Goal: Book appointment/travel/reservation

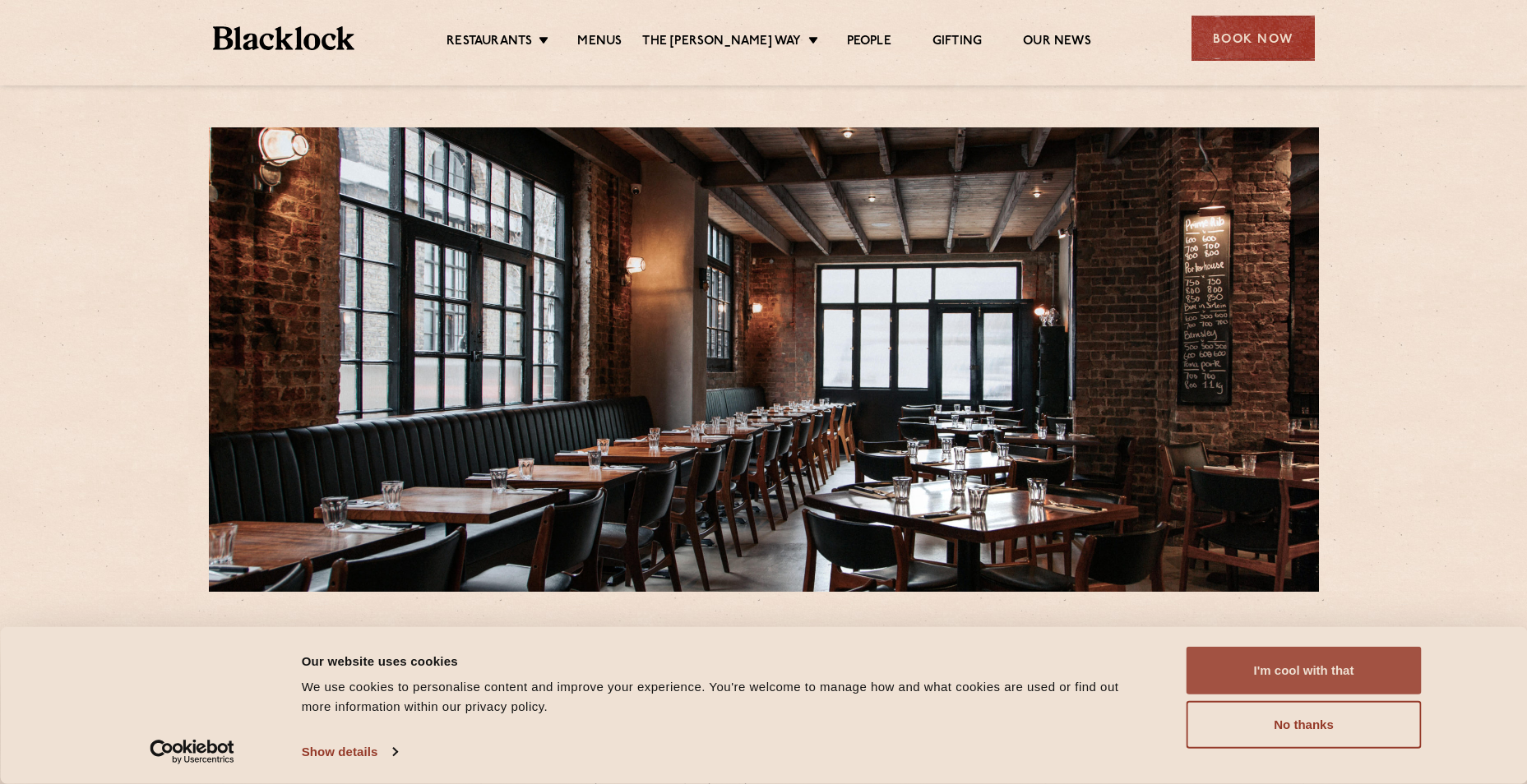
click at [1272, 674] on button "I'm cool with that" at bounding box center [1304, 670] width 235 height 47
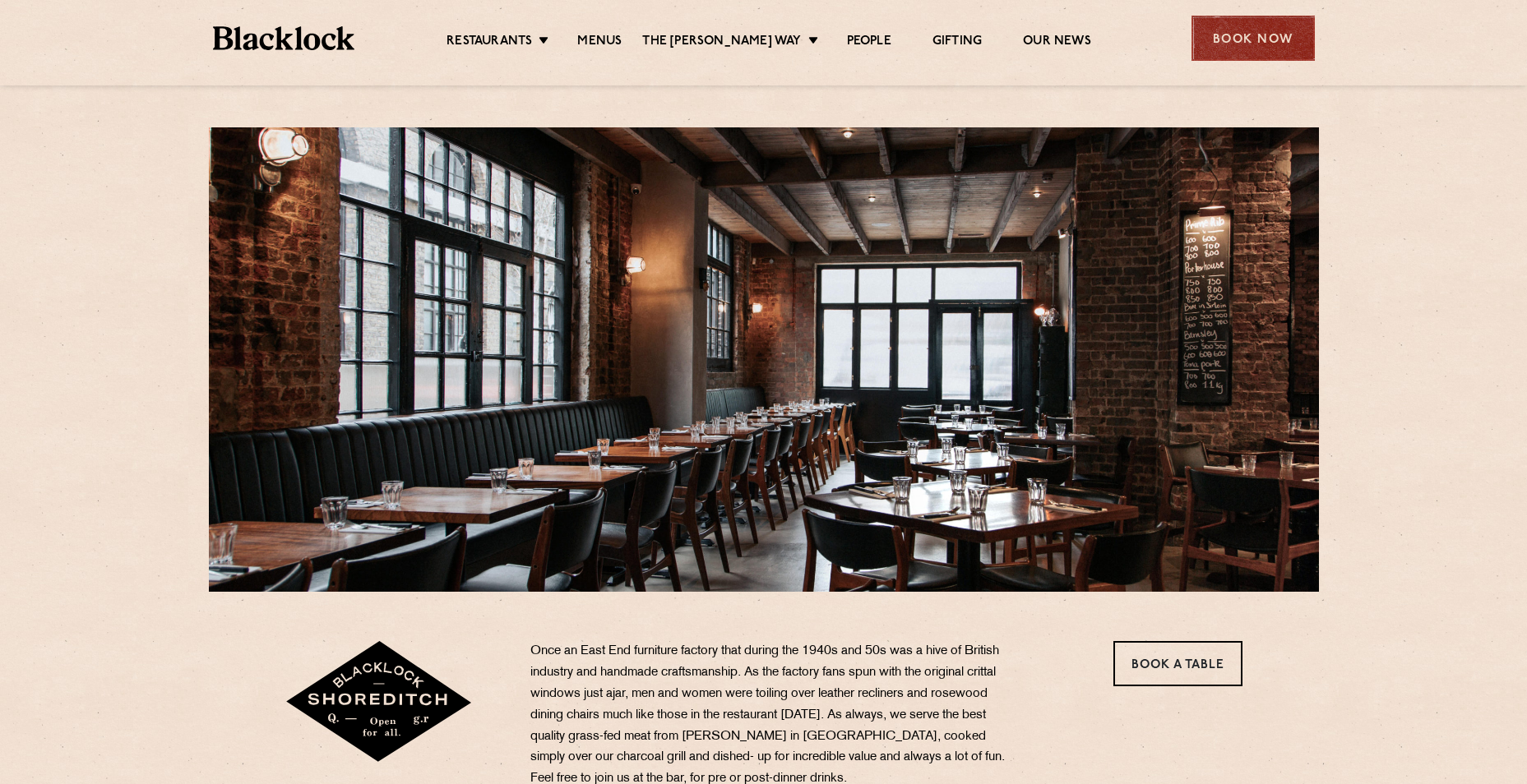
click at [1240, 47] on div "Book Now" at bounding box center [1253, 38] width 123 height 46
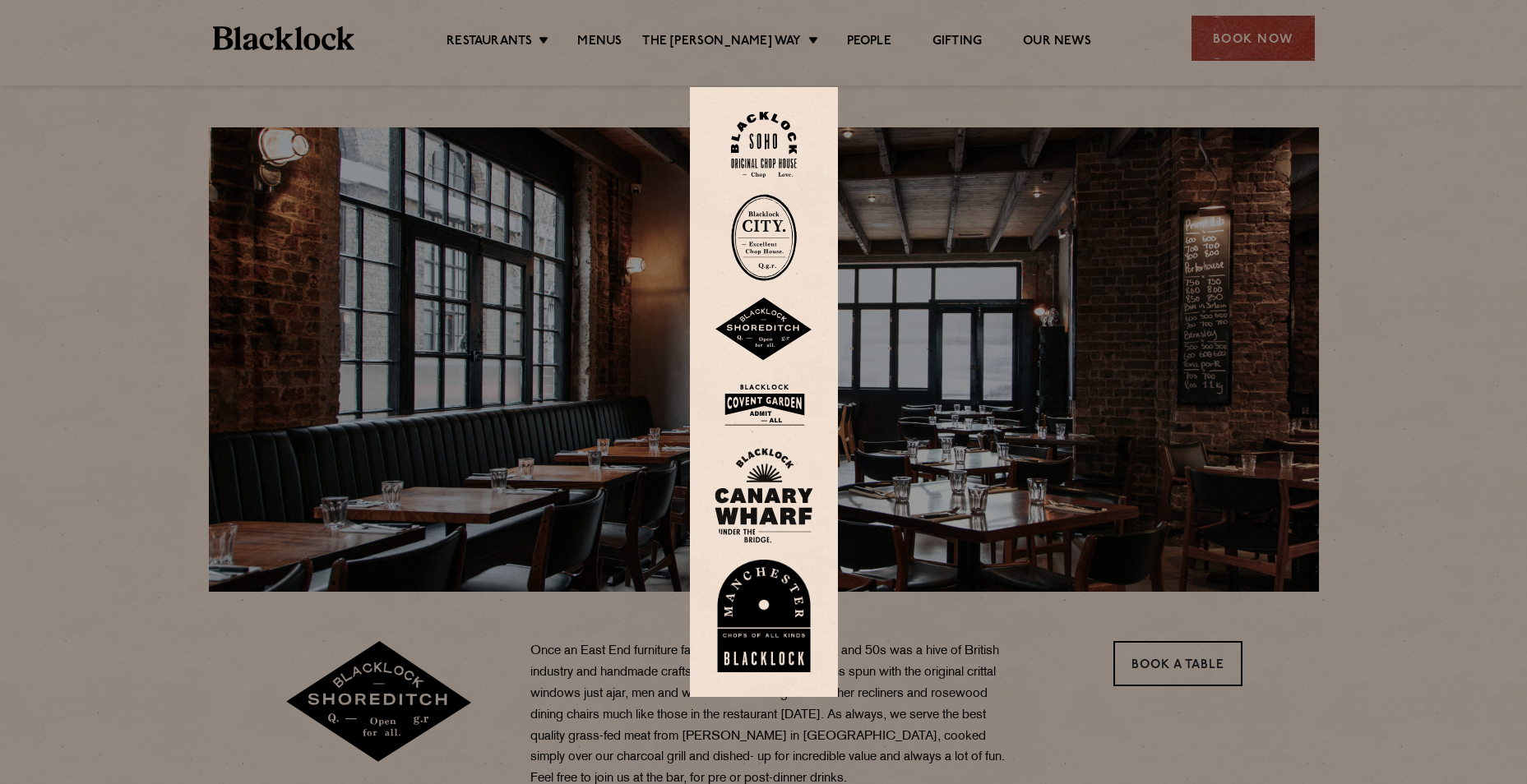
click at [770, 341] on img at bounding box center [764, 329] width 98 height 64
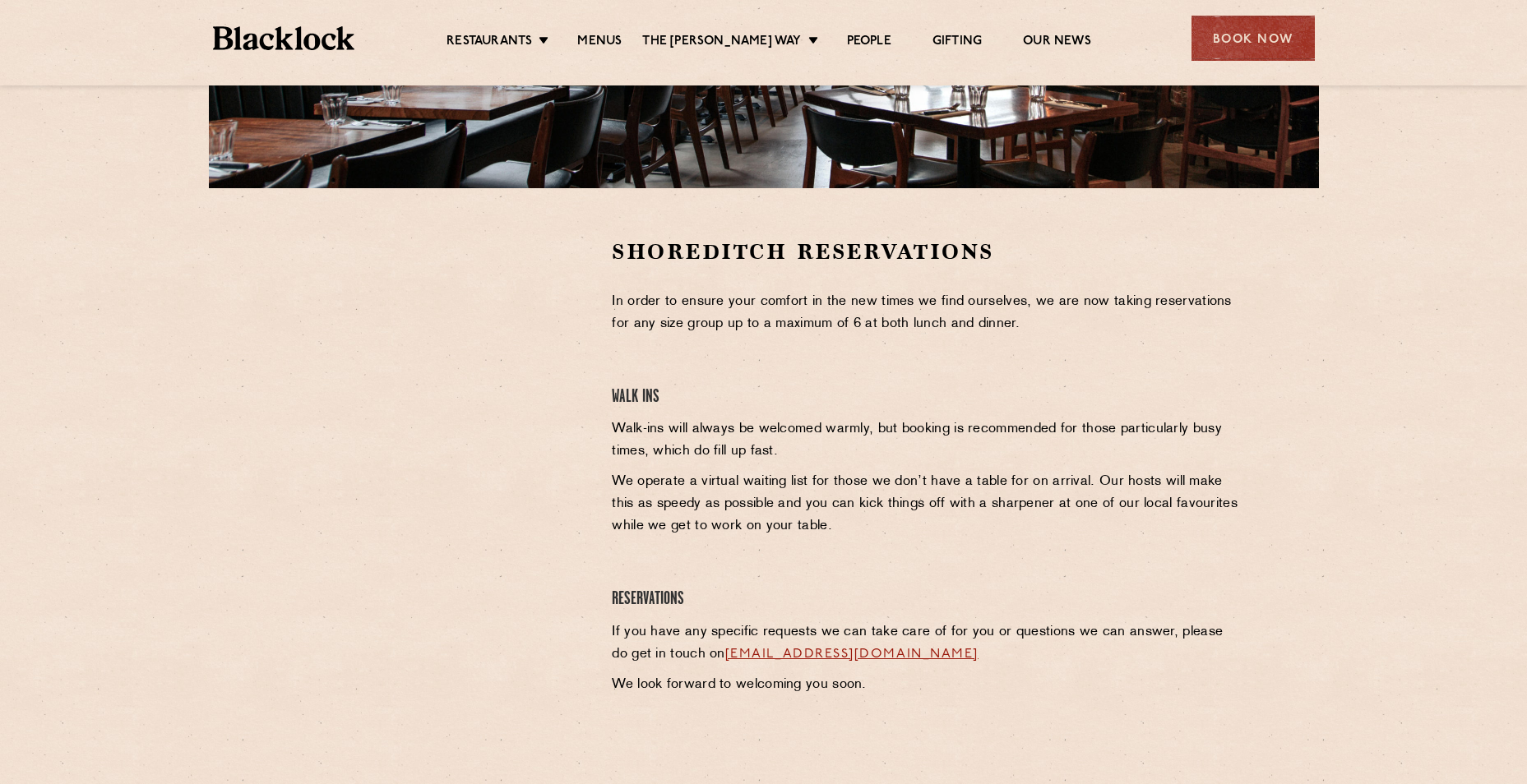
scroll to position [411, 0]
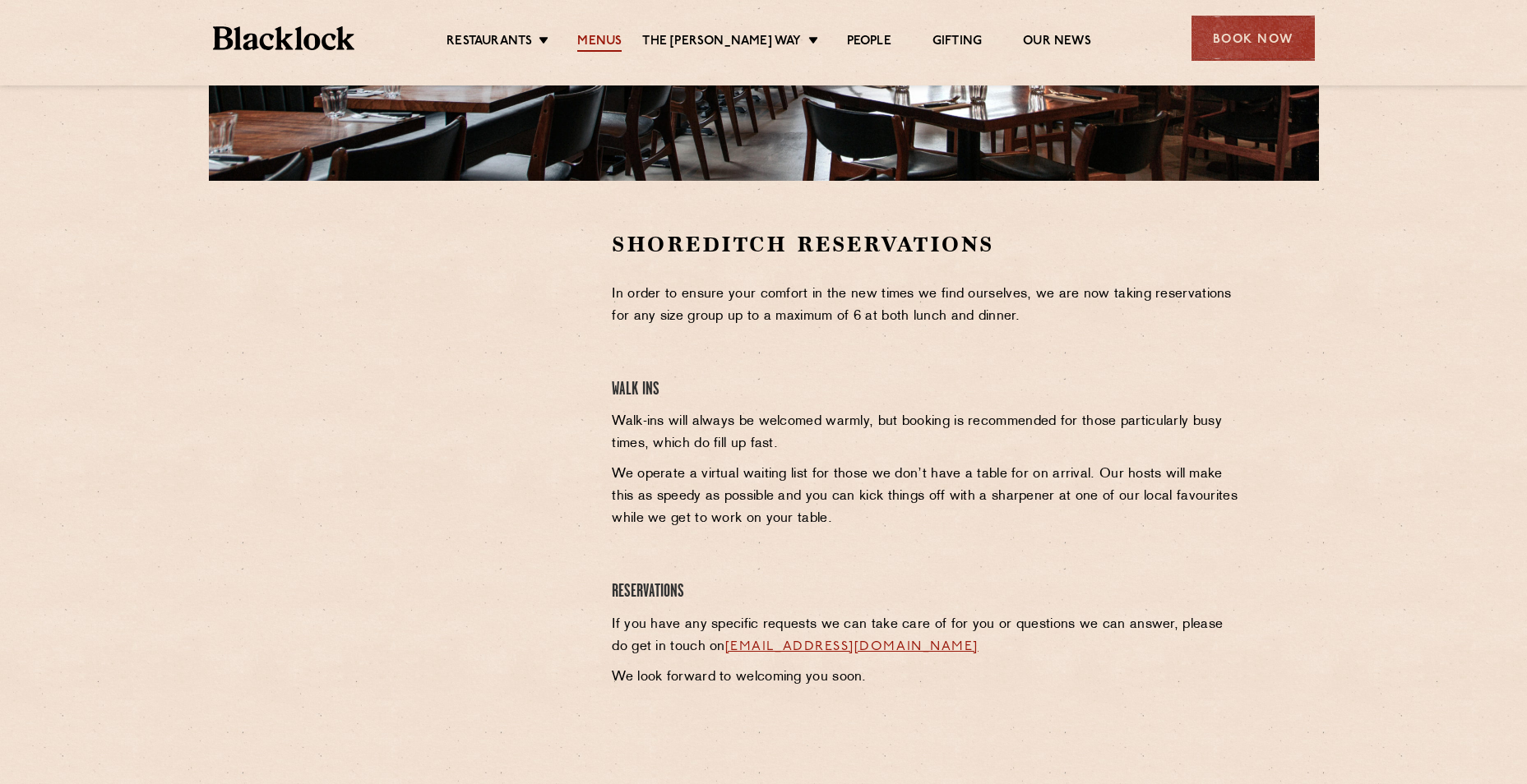
click at [617, 37] on link "Menus" at bounding box center [600, 43] width 45 height 18
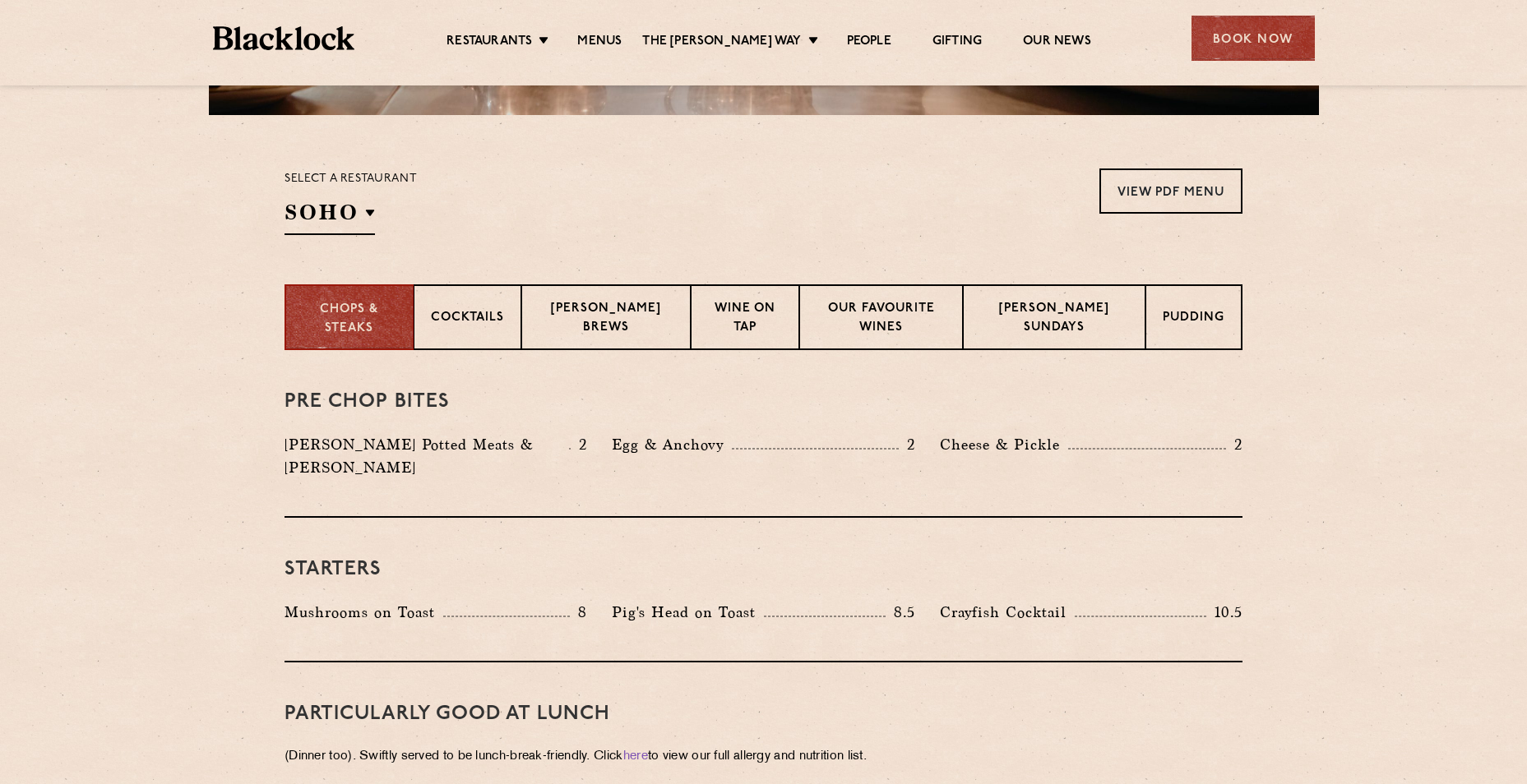
scroll to position [657, 0]
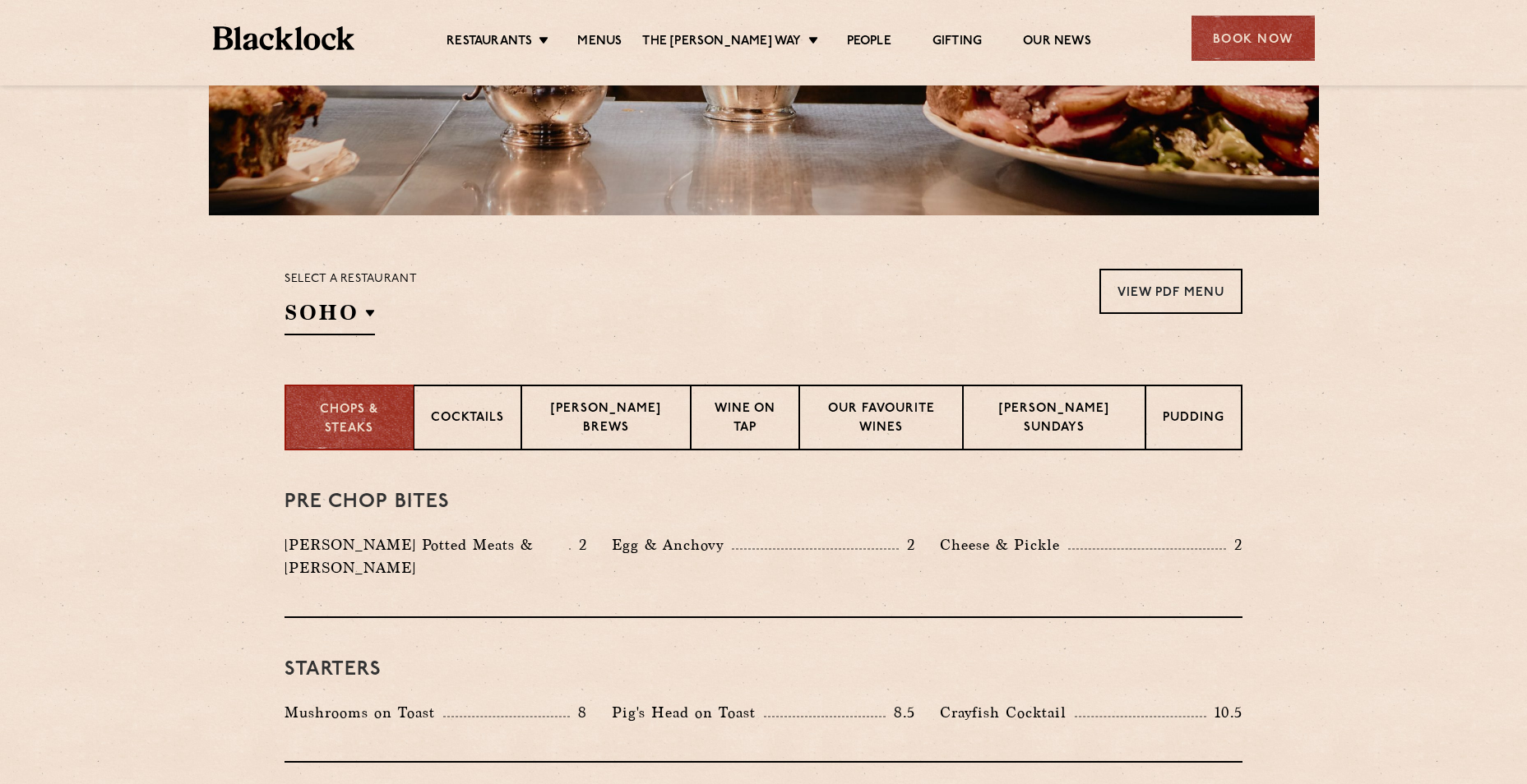
scroll to position [0, 0]
